Goal: Communication & Community: Answer question/provide support

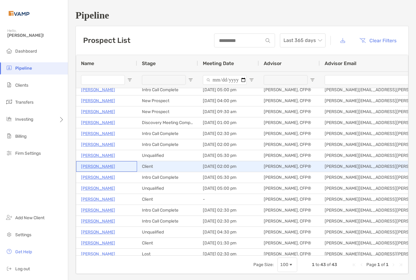
click at [103, 167] on p "[PERSON_NAME]" at bounding box center [98, 167] width 34 height 8
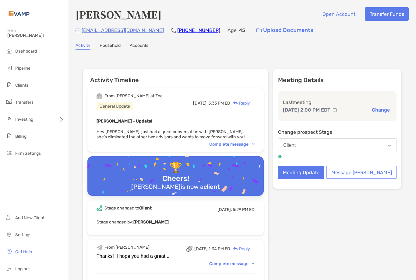
click at [255, 145] on div "Complete message" at bounding box center [231, 144] width 45 height 5
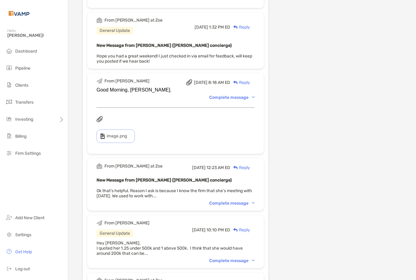
scroll to position [347, 0]
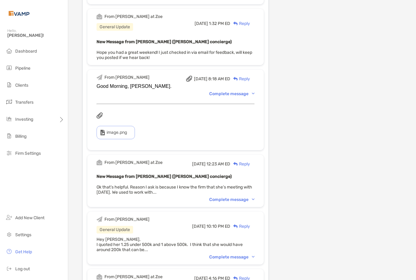
click at [259, 107] on div "From Melissa Fri, Aug 8 8:18 AM ED Reply Good Morning, Paul. Complete message i…" at bounding box center [175, 110] width 176 height 81
click at [255, 97] on div "Complete message" at bounding box center [231, 93] width 45 height 5
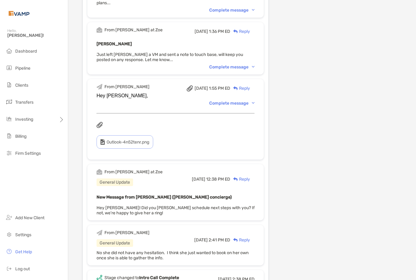
scroll to position [924, 0]
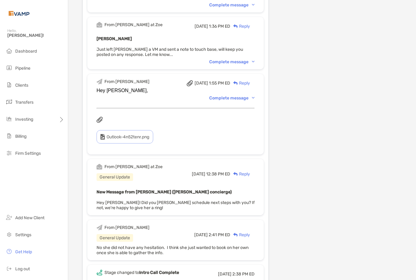
click at [261, 111] on div "From Melissa Wed, Jul 30 1:55 PM ED Reply Hey Matt, Complete message Outlook-4n…" at bounding box center [175, 114] width 176 height 81
click at [255, 101] on div "Complete message" at bounding box center [231, 98] width 45 height 5
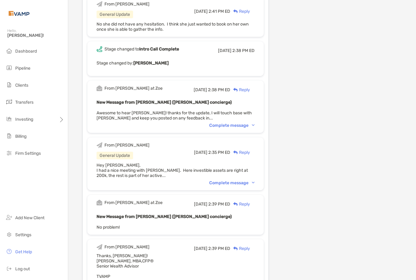
scroll to position [1441, 0]
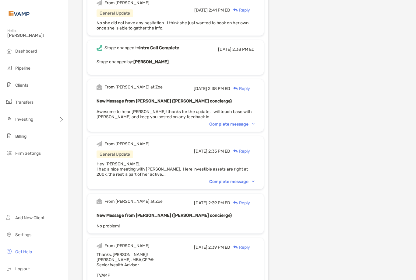
click at [255, 185] on div "Complete message" at bounding box center [231, 181] width 45 height 5
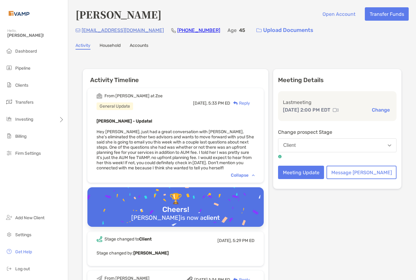
scroll to position [0, 0]
click at [250, 102] on div "Reply" at bounding box center [240, 103] width 20 height 6
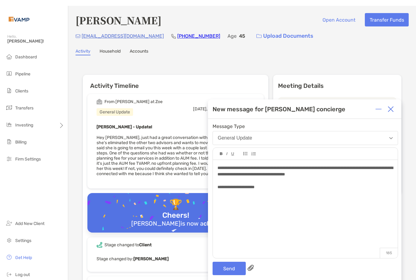
scroll to position [19, 0]
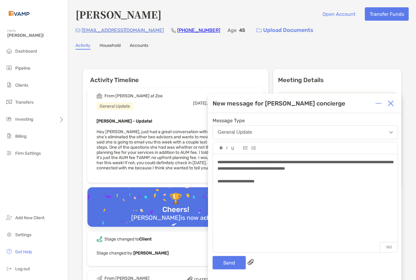
click at [233, 256] on button "Send" at bounding box center [229, 262] width 33 height 13
